Goal: Find specific page/section: Find specific page/section

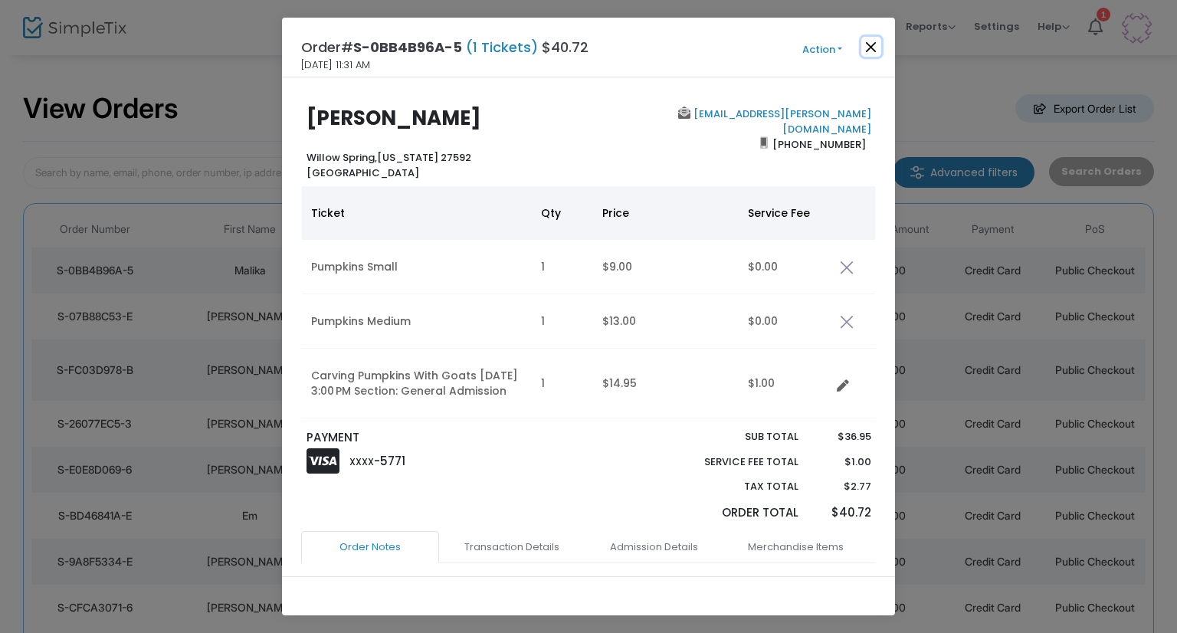
click at [864, 48] on button "Close" at bounding box center [871, 47] width 20 height 20
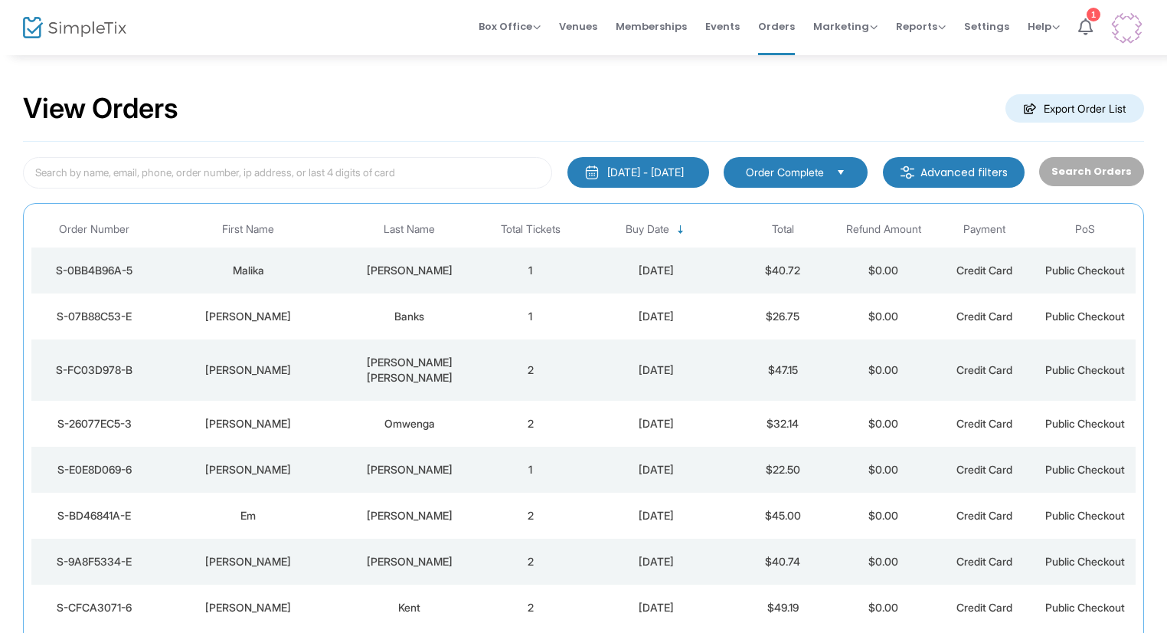
click at [395, 318] on div "Banks" at bounding box center [409, 316] width 133 height 15
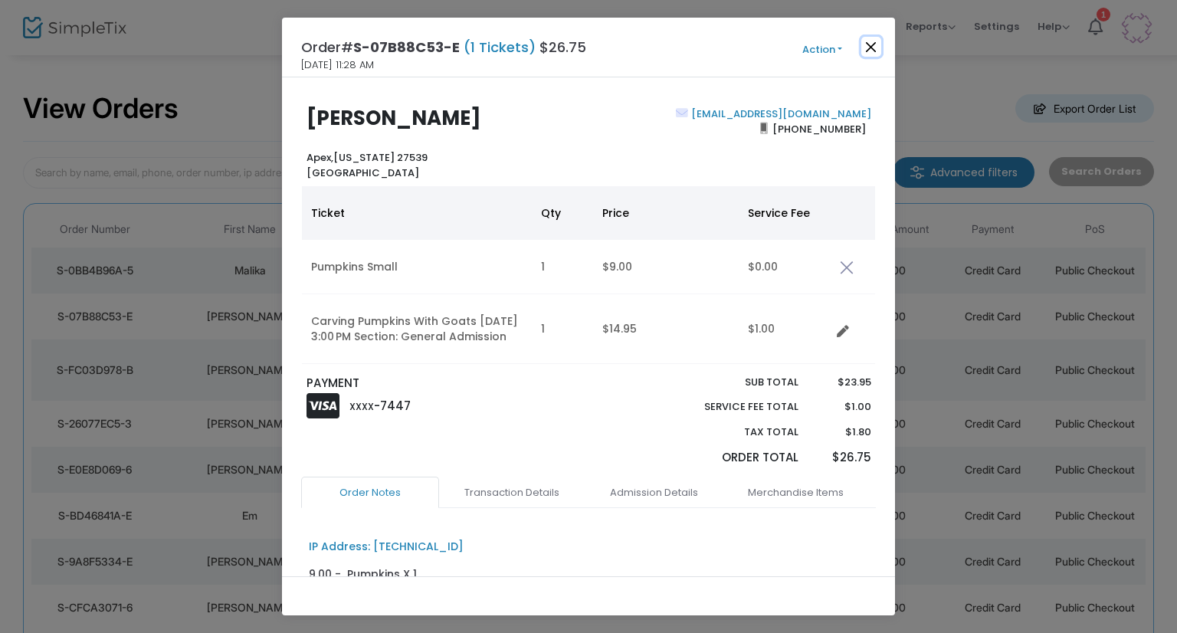
click at [875, 53] on button "Close" at bounding box center [871, 47] width 20 height 20
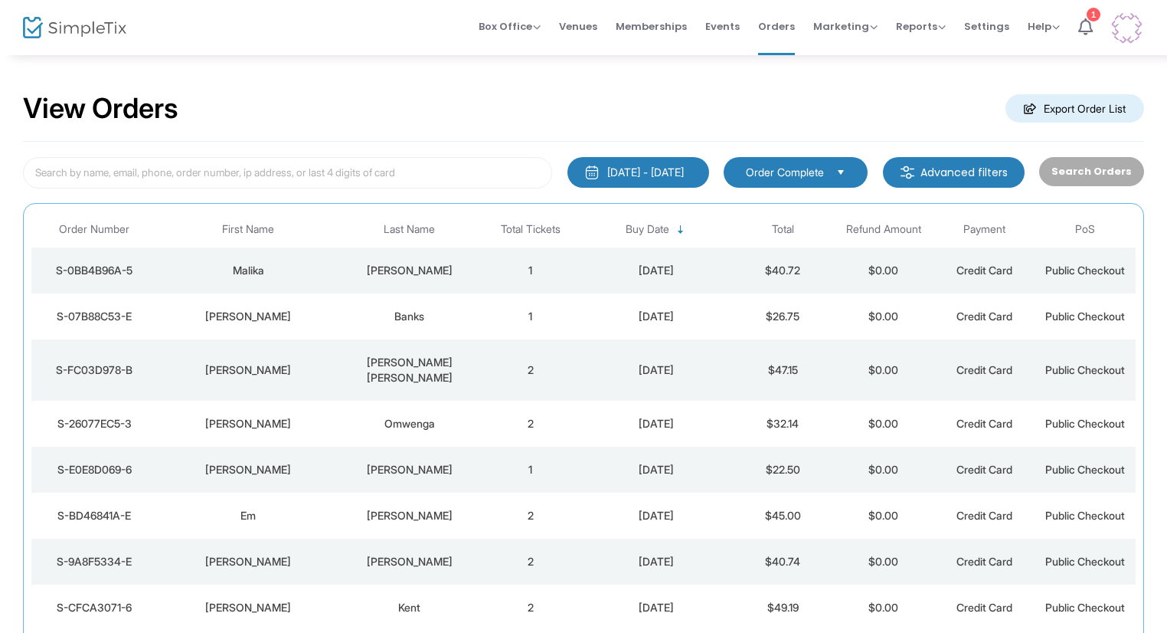
click at [480, 349] on td "2" at bounding box center [530, 369] width 101 height 61
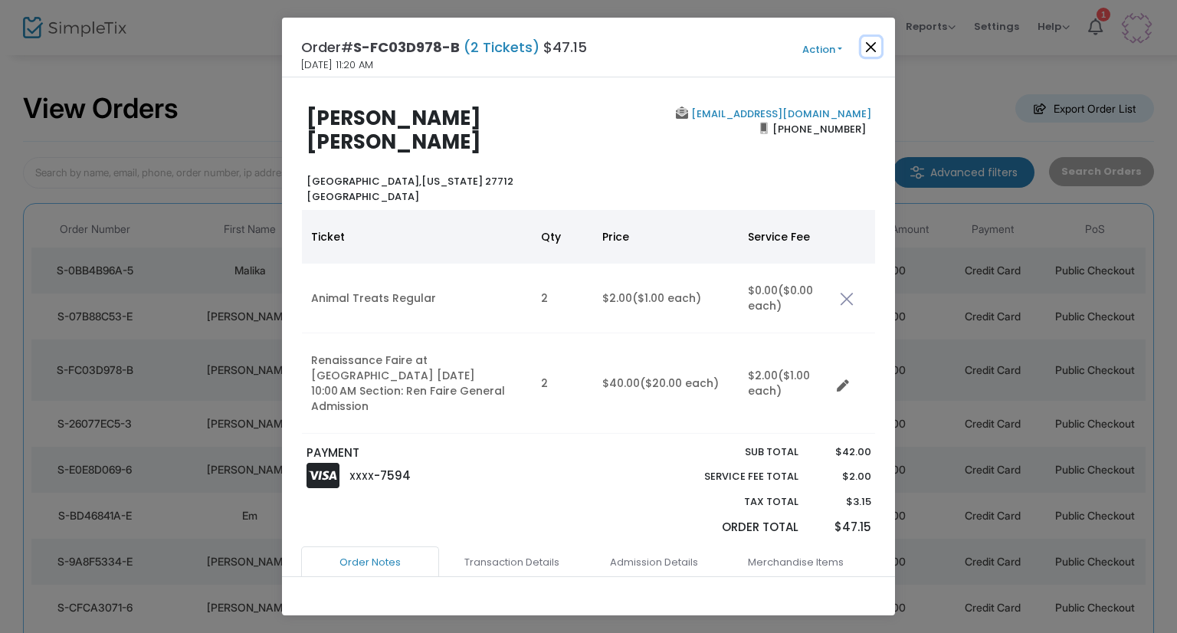
click at [870, 43] on button "Close" at bounding box center [871, 47] width 20 height 20
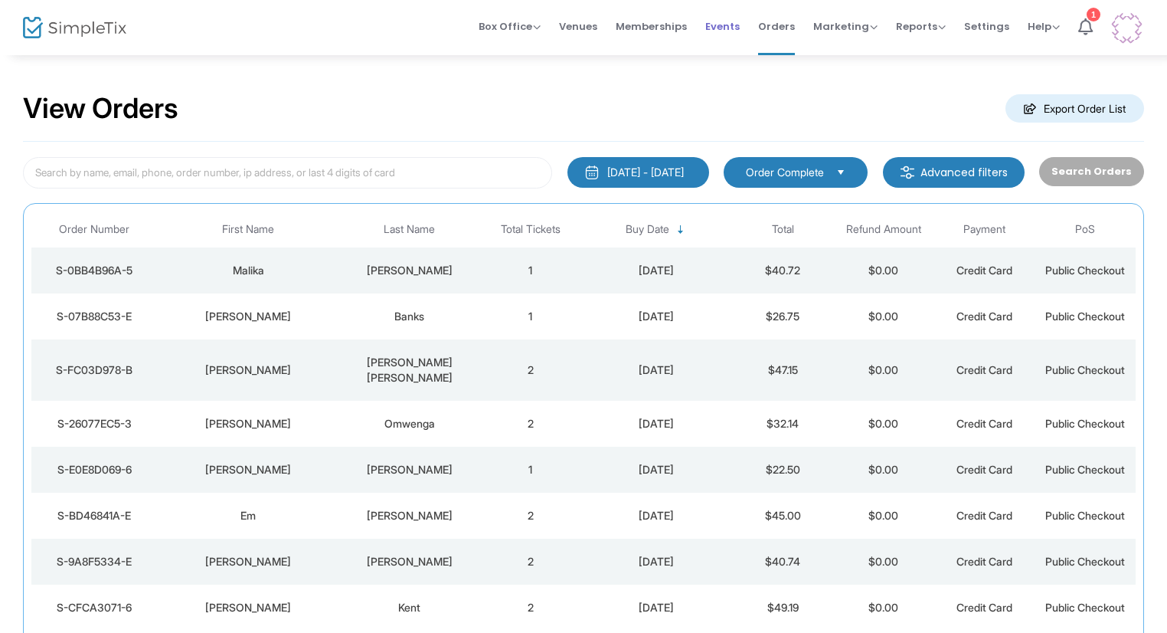
click at [726, 17] on span "Events" at bounding box center [722, 26] width 34 height 39
